Goal: Task Accomplishment & Management: Use online tool/utility

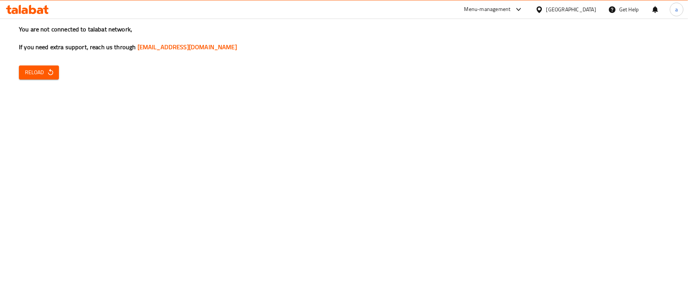
click at [39, 73] on span "Reload" at bounding box center [39, 72] width 28 height 9
click at [524, 8] on icon at bounding box center [518, 9] width 9 height 9
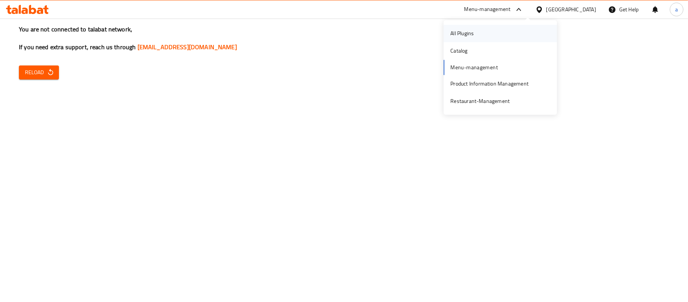
click at [463, 35] on div "All Plugins" at bounding box center [462, 33] width 23 height 8
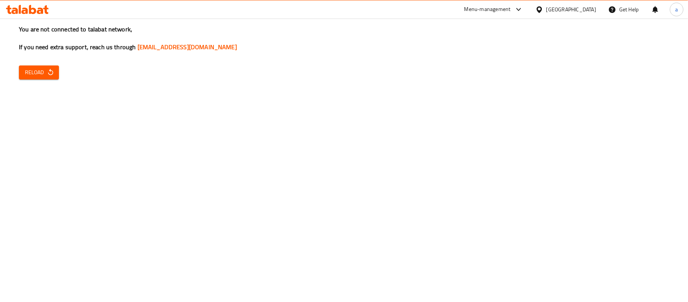
click at [524, 9] on icon at bounding box center [518, 9] width 9 height 9
click at [471, 68] on div "All Plugins Catalog Menu-management Product Information Management Restaurant-M…" at bounding box center [498, 67] width 113 height 85
click at [482, 69] on div "All Plugins Catalog Menu-management Product Information Management Restaurant-M…" at bounding box center [498, 67] width 113 height 85
click at [483, 67] on div "All Plugins Catalog Menu-management Product Information Management Restaurant-M…" at bounding box center [498, 67] width 113 height 85
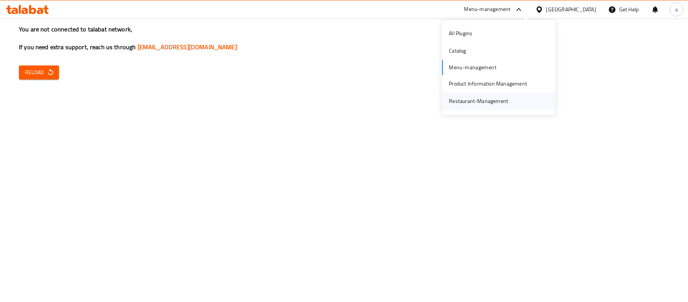
click at [475, 99] on div "Restaurant-Management" at bounding box center [478, 101] width 59 height 8
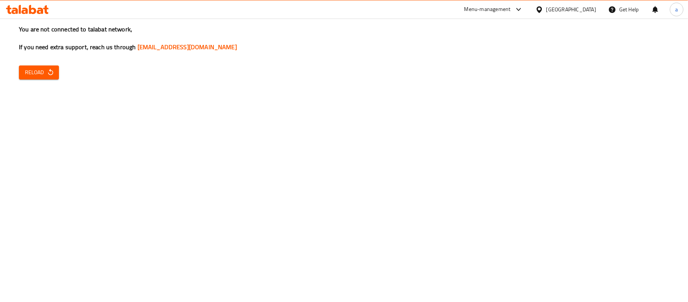
drag, startPoint x: 72, startPoint y: 127, endPoint x: 68, endPoint y: 104, distance: 23.7
click at [72, 127] on div "You are not connected to talabat network, If you need extra support, reach us t…" at bounding box center [344, 151] width 688 height 302
click at [524, 8] on div at bounding box center [517, 9] width 12 height 9
click at [401, 75] on div "You are not connected to talabat network, If you need extra support, reach us t…" at bounding box center [344, 151] width 688 height 302
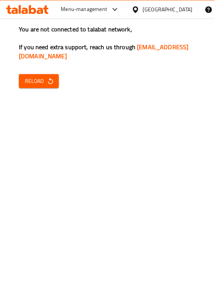
click at [100, 144] on div "You are not connected to talabat network, If you need extra support, reach us t…" at bounding box center [107, 151] width 215 height 302
click at [152, 241] on div "You are not connected to talabat network, If you need extra support, reach us t…" at bounding box center [107, 151] width 215 height 302
click at [186, 238] on div "You are not connected to talabat network, If you need extra support, reach us t…" at bounding box center [107, 151] width 215 height 302
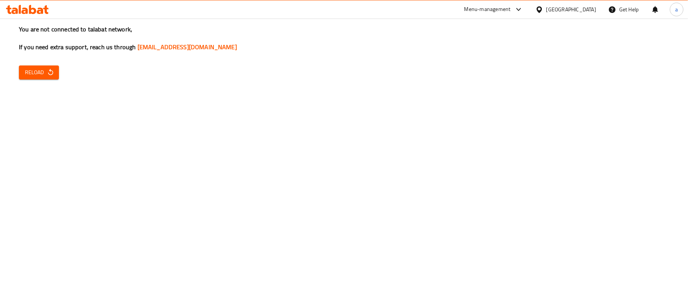
drag, startPoint x: 384, startPoint y: 123, endPoint x: 383, endPoint y: 127, distance: 4.4
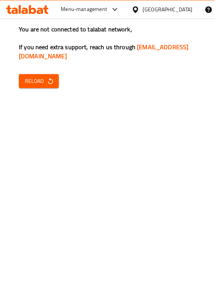
click at [136, 125] on div "You are not connected to talabat network, If you need extra support, reach us t…" at bounding box center [107, 151] width 215 height 302
click at [39, 85] on span "Reload" at bounding box center [39, 80] width 28 height 9
click at [50, 77] on icon "button" at bounding box center [51, 81] width 8 height 8
click at [34, 76] on span "Reload" at bounding box center [39, 80] width 28 height 9
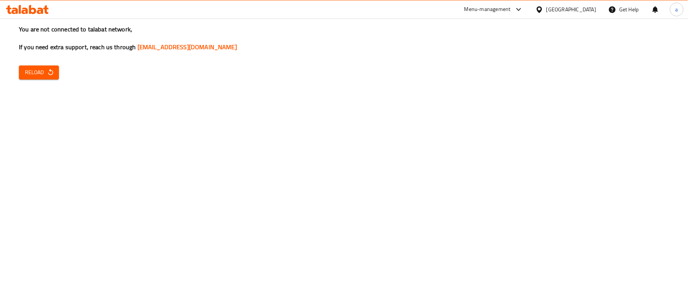
click at [511, 11] on div "Menu-management" at bounding box center [488, 9] width 46 height 9
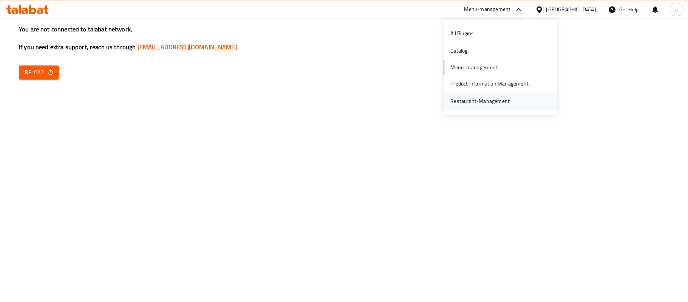
click at [484, 102] on div "Restaurant-Management" at bounding box center [480, 101] width 59 height 8
